Goal: Information Seeking & Learning: Learn about a topic

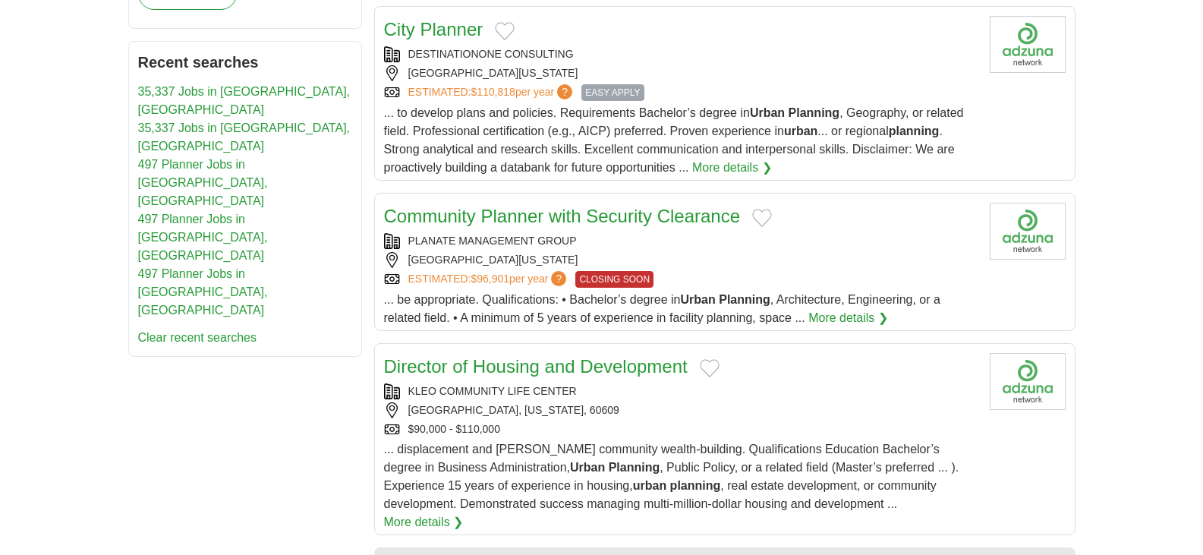
scroll to position [850, 0]
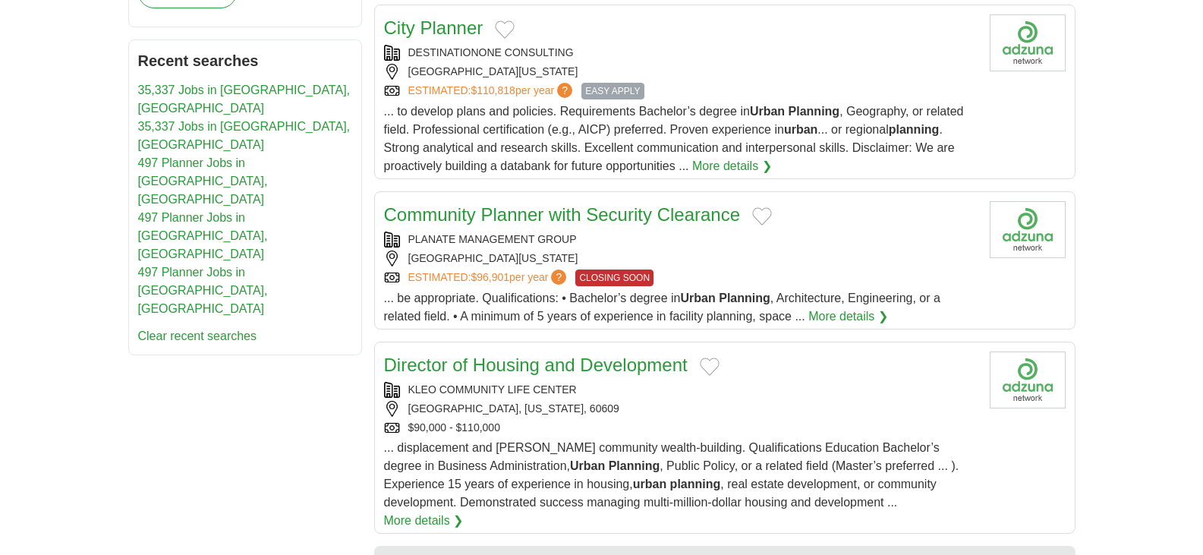
click at [840, 315] on link "More details ❯" at bounding box center [848, 316] width 80 height 18
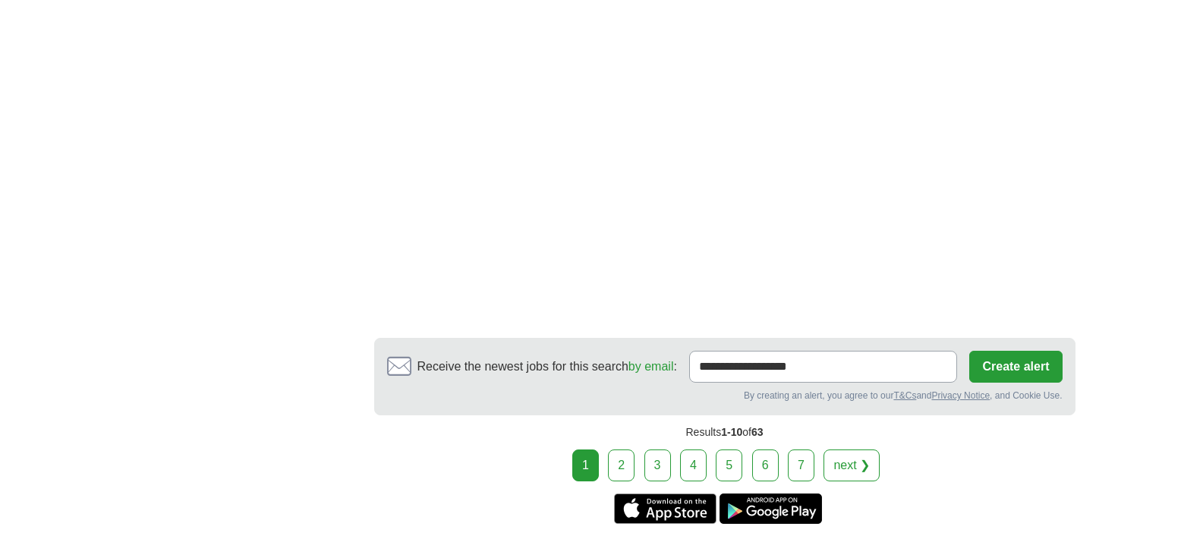
scroll to position [2763, 0]
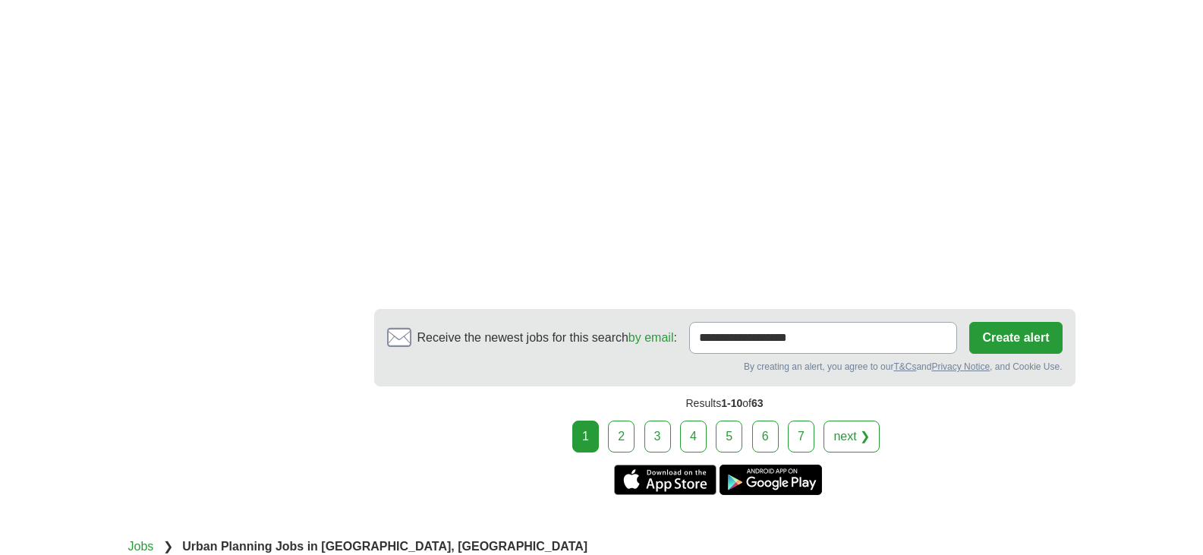
click at [621, 420] on link "2" at bounding box center [621, 436] width 27 height 32
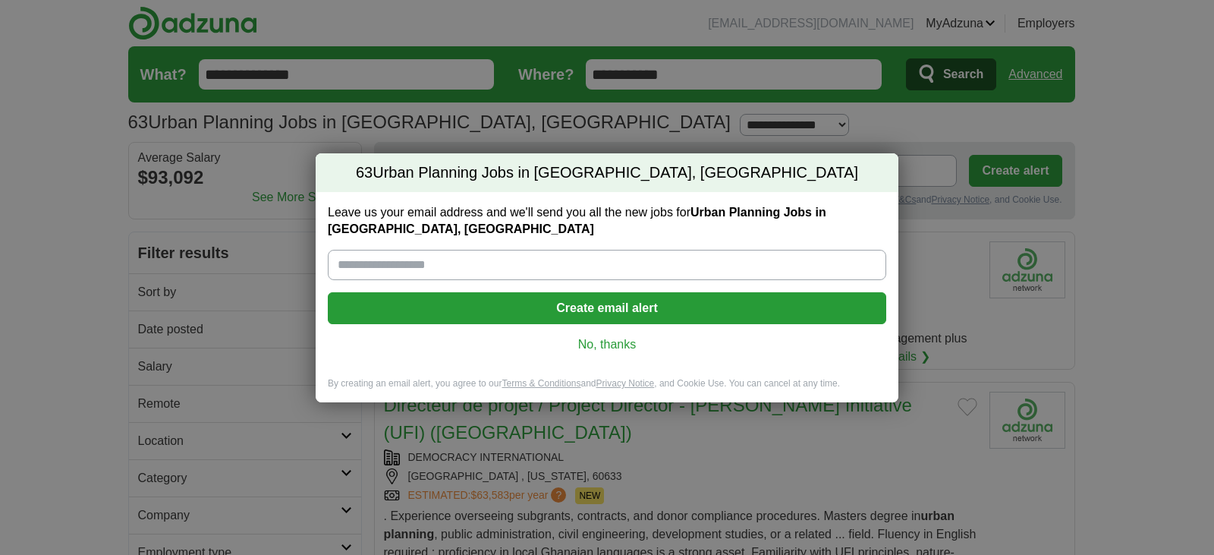
click at [607, 339] on link "No, thanks" at bounding box center [607, 344] width 534 height 17
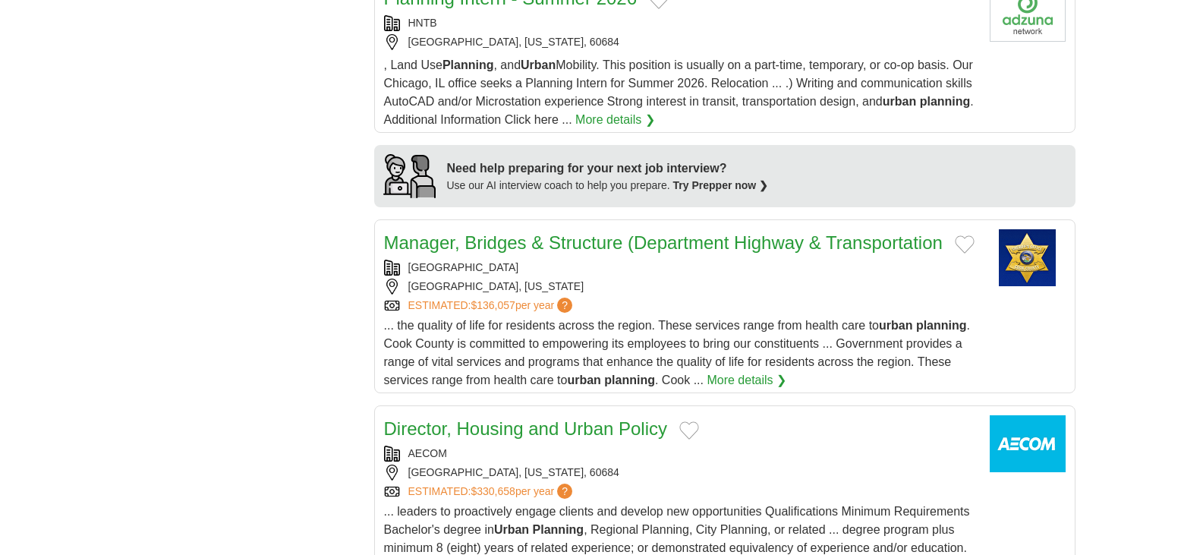
scroll to position [1275, 0]
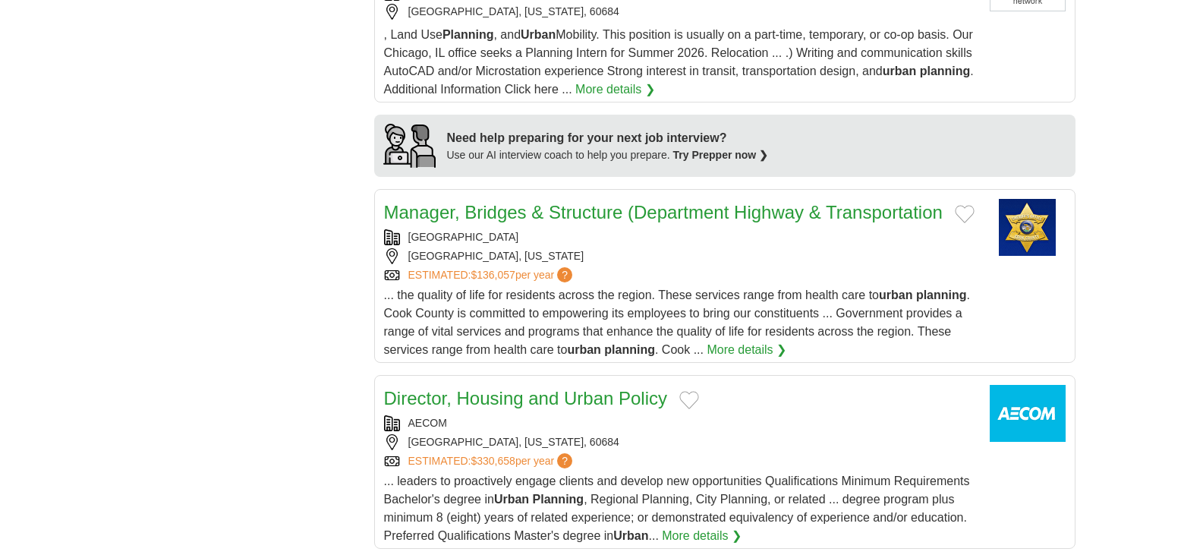
click at [741, 351] on link "More details ❯" at bounding box center [747, 350] width 80 height 18
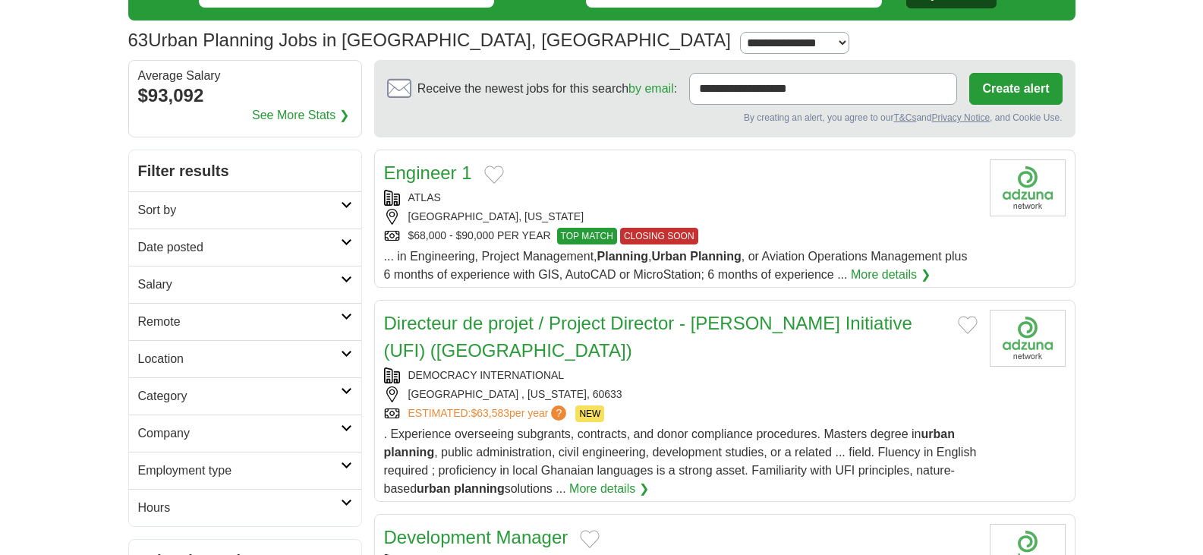
scroll to position [0, 0]
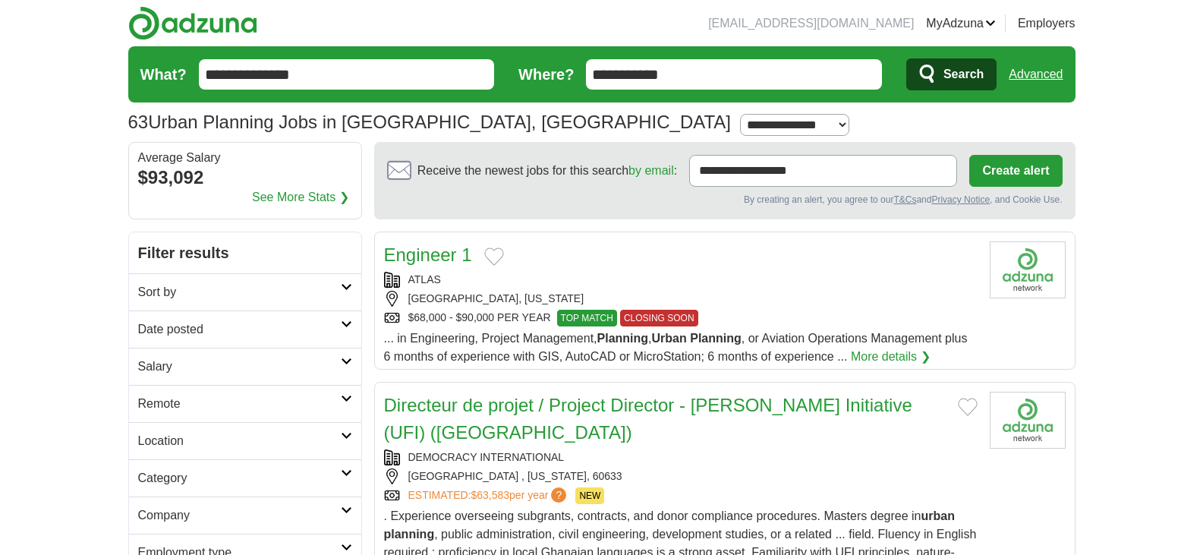
click at [0, 0] on link "Logout" at bounding box center [0, 0] width 0 height 0
